Goal: Communication & Community: Answer question/provide support

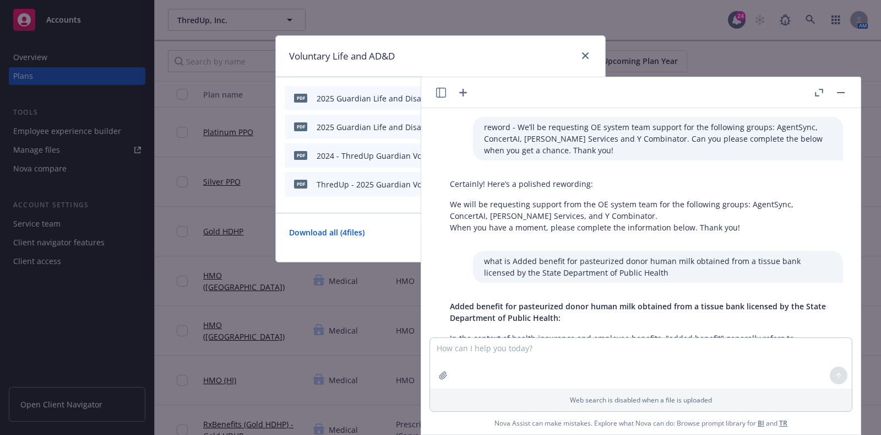
scroll to position [6304, 0]
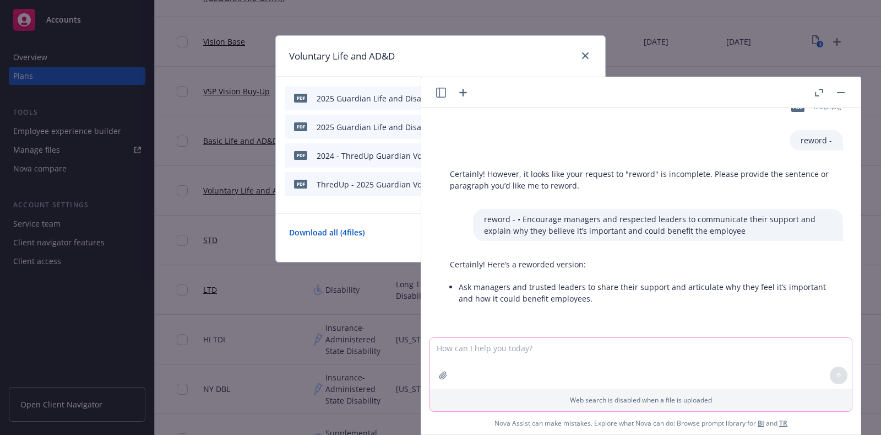
click at [468, 359] on textarea at bounding box center [641, 363] width 422 height 51
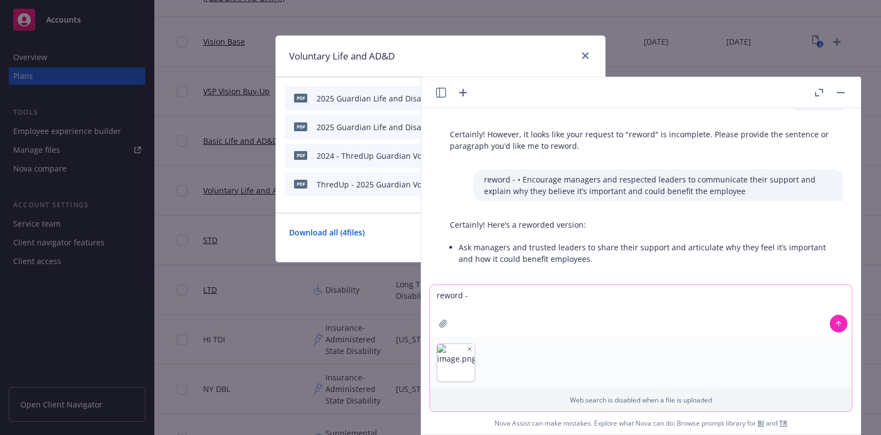
click at [500, 295] on textarea "reword -" at bounding box center [641, 311] width 422 height 52
click at [467, 349] on icon "button" at bounding box center [470, 349] width 6 height 6
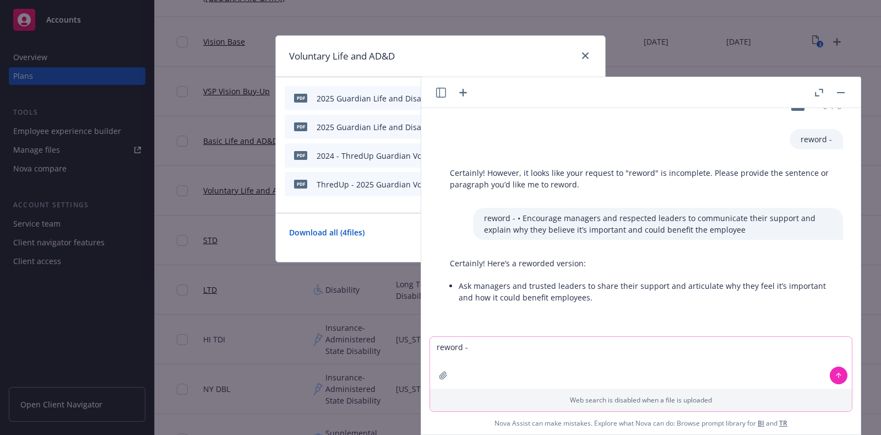
click at [478, 344] on textarea "reword -" at bounding box center [641, 363] width 422 height 52
paste textarea "Plaid currently offers the FSA grace period. Having a grace period could cause …"
type textarea "reword - Plaid currently offers the FSA grace period. Having a grace period cou…"
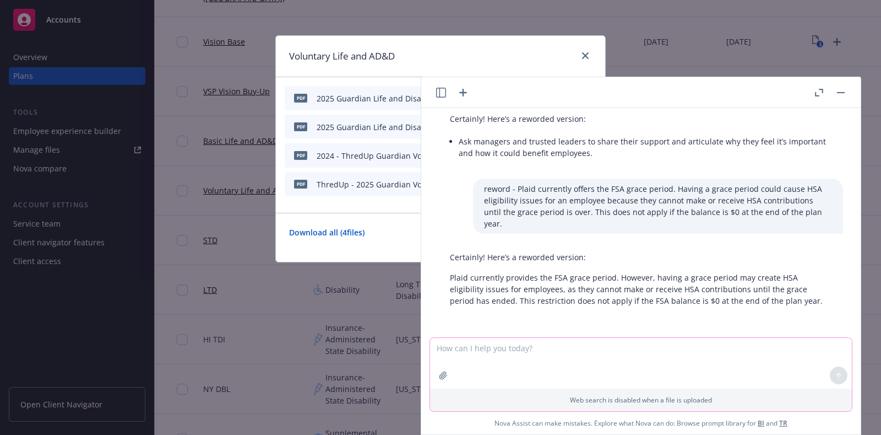
scroll to position [6438, 0]
click at [451, 350] on textarea at bounding box center [641, 363] width 422 height 51
paste textarea "• For a calendar plan year, the grace period permits FSA participants to incur …"
type textarea "reword - • For a calendar plan year, the grace period permits FSA participants …"
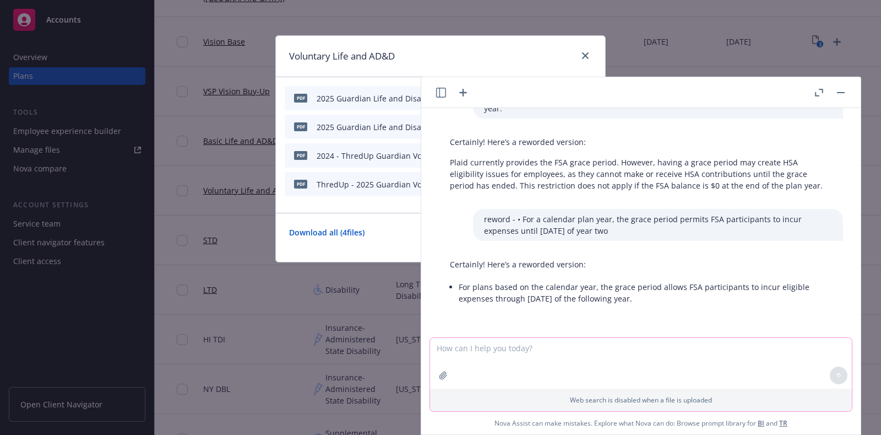
scroll to position [6553, 0]
click at [633, 305] on div "reword - We’ll be requesting OE system team support for the following groups: A…" at bounding box center [641, 222] width 440 height 229
click at [637, 289] on li "For plans based on the calendar year, the grace period allows FSA participants …" at bounding box center [645, 293] width 373 height 28
drag, startPoint x: 637, startPoint y: 289, endPoint x: 460, endPoint y: 279, distance: 177.1
click at [460, 279] on li "For plans based on the calendar year, the grace period allows FSA participants …" at bounding box center [645, 293] width 373 height 28
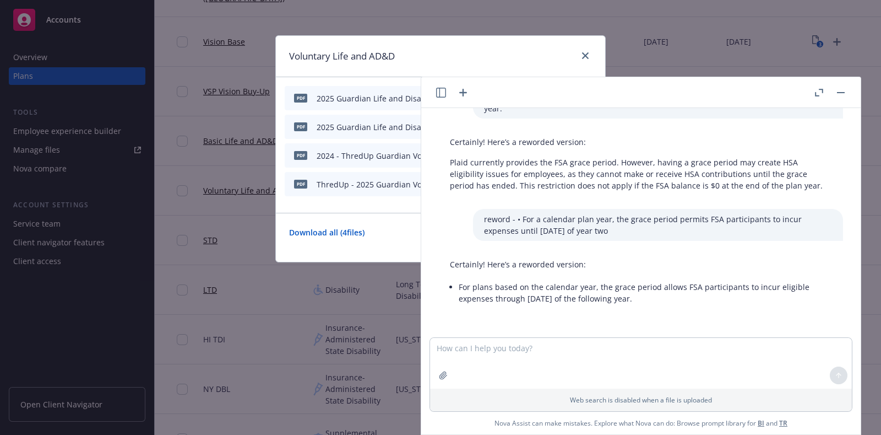
copy li "For plans based on the calendar year, the grace period allows FSA participants …"
click at [477, 358] on textarea at bounding box center [641, 363] width 422 height 51
paste textarea "Plaid currently offers the FSA grace period. Having a grace period could cause …"
type textarea "reword - Plaid currently offers the FSA grace period. Having a grace period cou…"
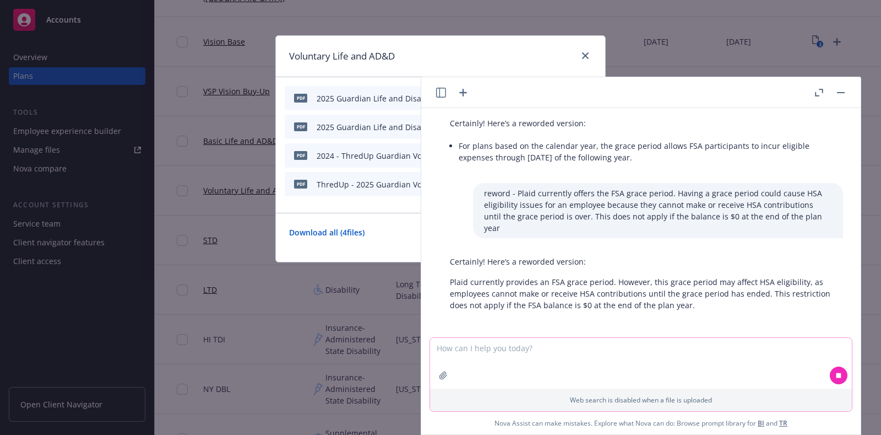
scroll to position [6687, 0]
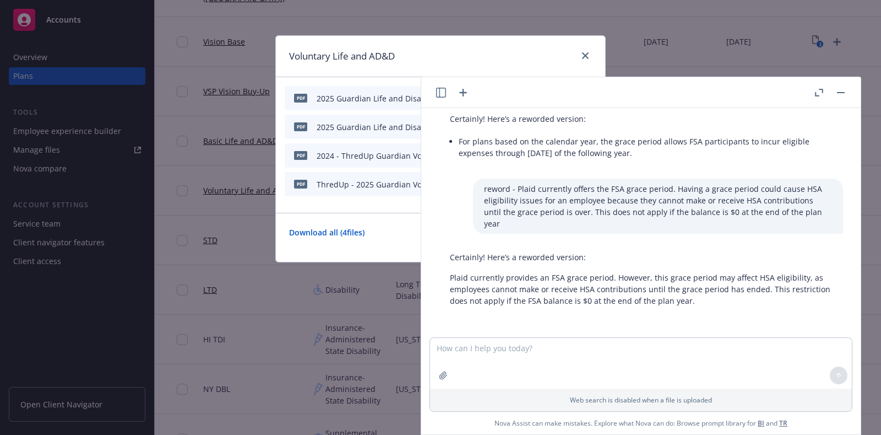
click at [725, 290] on p "Plaid currently provides an FSA grace period. However, this grace period may af…" at bounding box center [641, 289] width 382 height 35
click at [696, 274] on p "Plaid currently provides an FSA grace period. However, this grace period may af…" at bounding box center [641, 289] width 382 height 35
click at [723, 293] on p "Plaid currently provides an FSA grace period. However, this grace period may af…" at bounding box center [641, 289] width 382 height 35
click at [658, 251] on p "Certainly! Here’s a reworded version:" at bounding box center [641, 257] width 382 height 12
click at [730, 297] on div "Certainly! Here’s a reworded version: Plaid currently provides an FSA grace per…" at bounding box center [641, 279] width 404 height 64
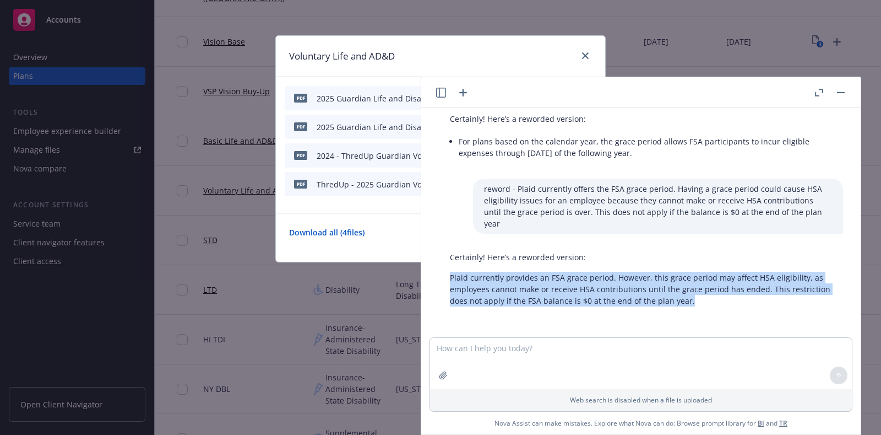
drag, startPoint x: 728, startPoint y: 288, endPoint x: 447, endPoint y: 268, distance: 281.6
click at [447, 268] on div "Certainly! Here’s a reworded version: Plaid currently provides an FSA grace per…" at bounding box center [641, 279] width 404 height 64
copy p "Plaid currently provides an FSA grace period. However, this grace period may af…"
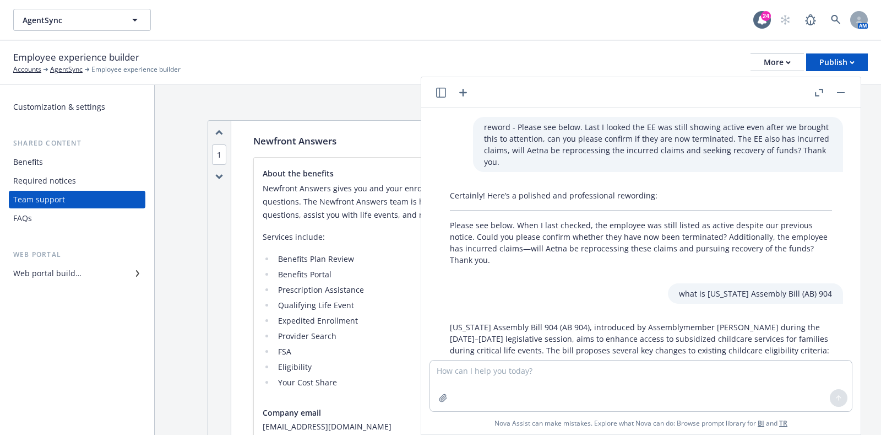
scroll to position [564, 0]
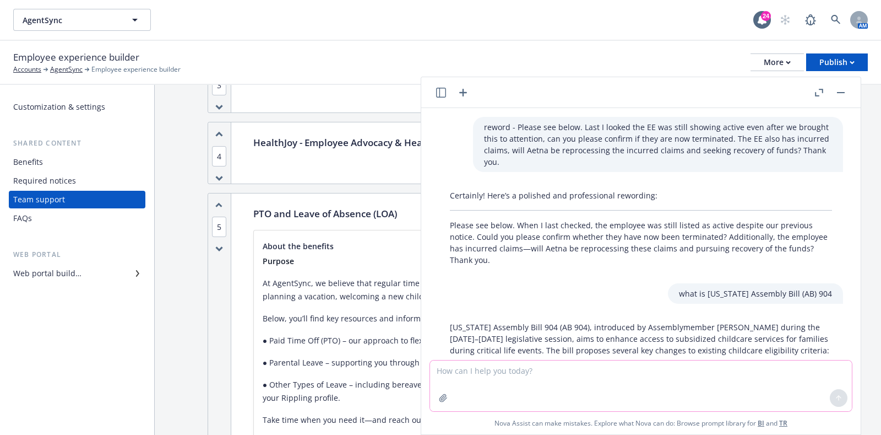
click at [510, 391] on textarea at bounding box center [641, 385] width 422 height 51
click at [488, 365] on textarea at bounding box center [641, 385] width 422 height 51
paste textarea
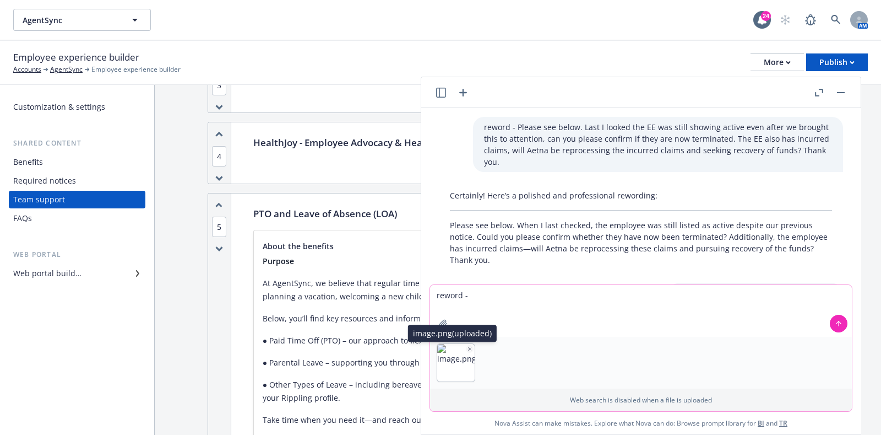
click at [466, 345] on button "button" at bounding box center [470, 349] width 8 height 8
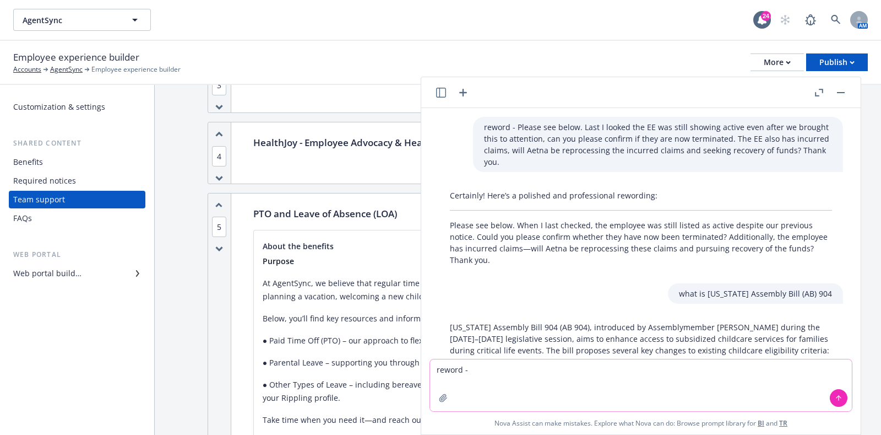
click at [487, 370] on textarea "reword -" at bounding box center [641, 385] width 422 height 52
type textarea "reword - lean into services that [PERSON_NAME] can provide"
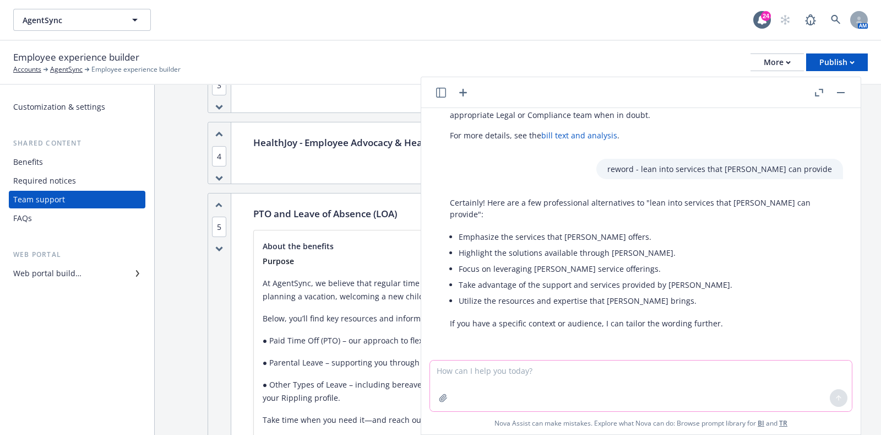
scroll to position [1372, 0]
click at [468, 369] on textarea at bounding box center [641, 385] width 422 height 51
type textarea "another word for multiple reminders"
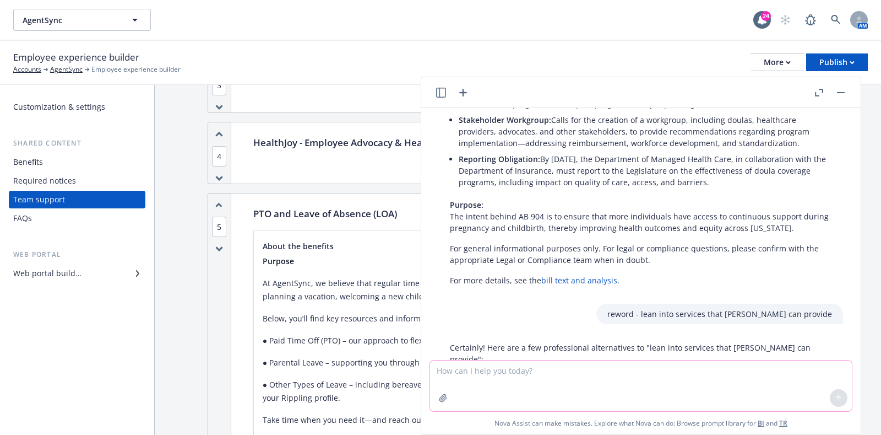
scroll to position [1045, 0]
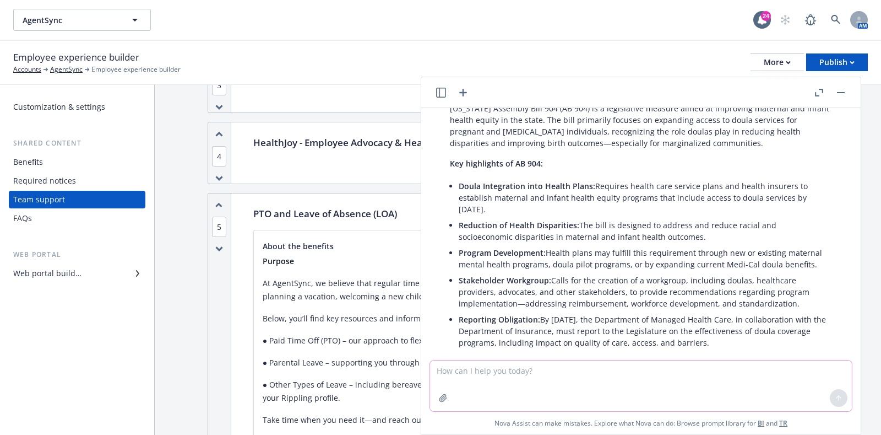
click at [518, 371] on textarea at bounding box center [641, 385] width 422 height 51
type textarea "what is a healthcare fsa grace period"
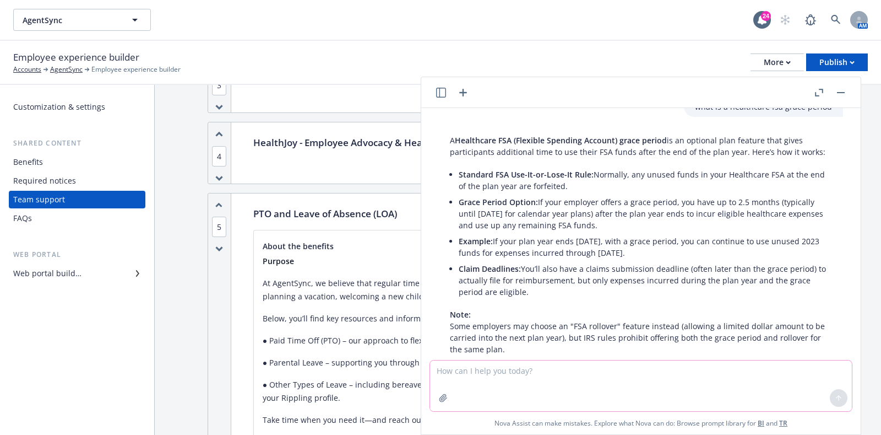
scroll to position [1778, 0]
